Goal: Task Accomplishment & Management: Manage account settings

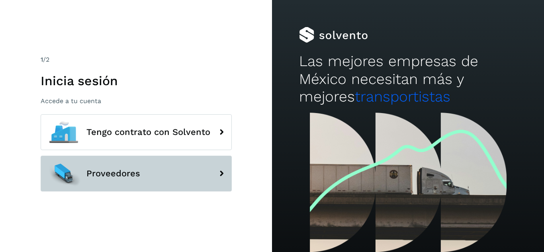
click at [140, 176] on button "Proveedores" at bounding box center [136, 174] width 191 height 36
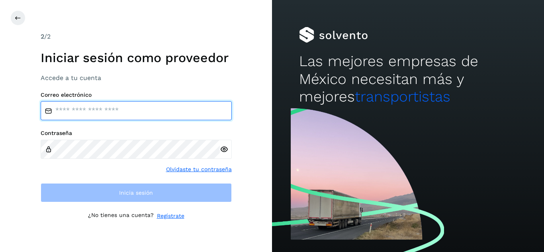
click at [112, 117] on input "email" at bounding box center [136, 110] width 191 height 19
type input "**********"
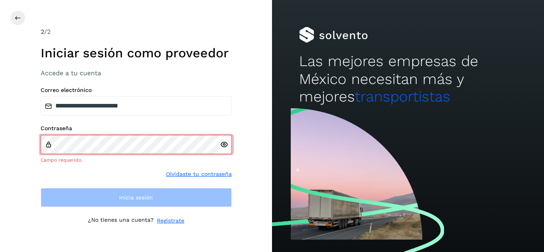
click at [224, 147] on icon at bounding box center [224, 145] width 8 height 8
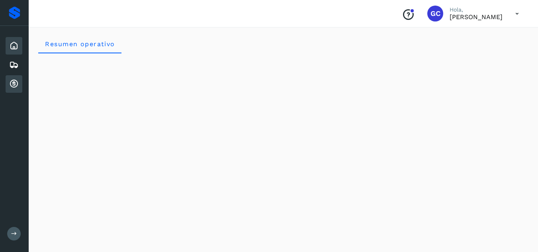
click at [14, 83] on icon at bounding box center [14, 84] width 10 height 10
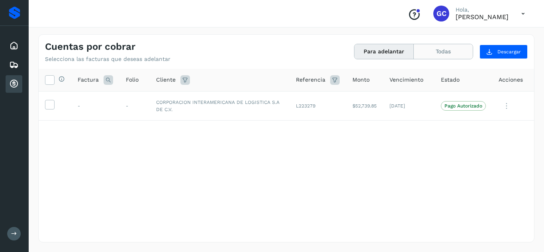
click at [454, 52] on button "Todas" at bounding box center [443, 51] width 59 height 15
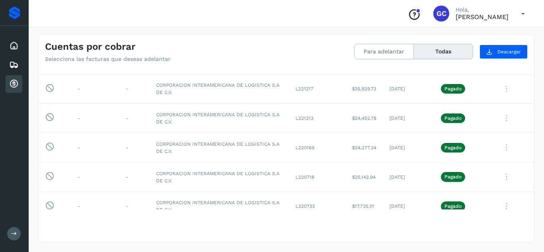
scroll to position [138, 0]
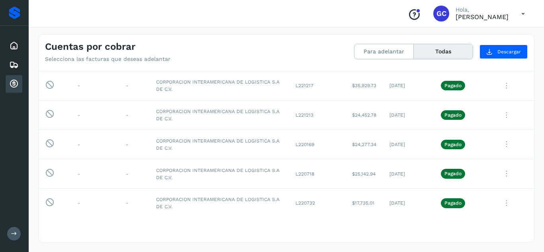
drag, startPoint x: 539, startPoint y: 101, endPoint x: 536, endPoint y: 98, distance: 4.5
click at [536, 98] on div "Cuentas por cobrar Selecciona las facturas que deseas adelantar Para adelantar …" at bounding box center [286, 138] width 515 height 227
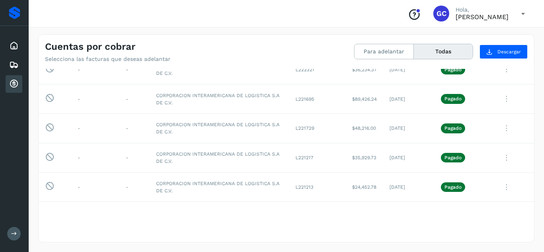
scroll to position [63, 0]
